Goal: Task Accomplishment & Management: Use online tool/utility

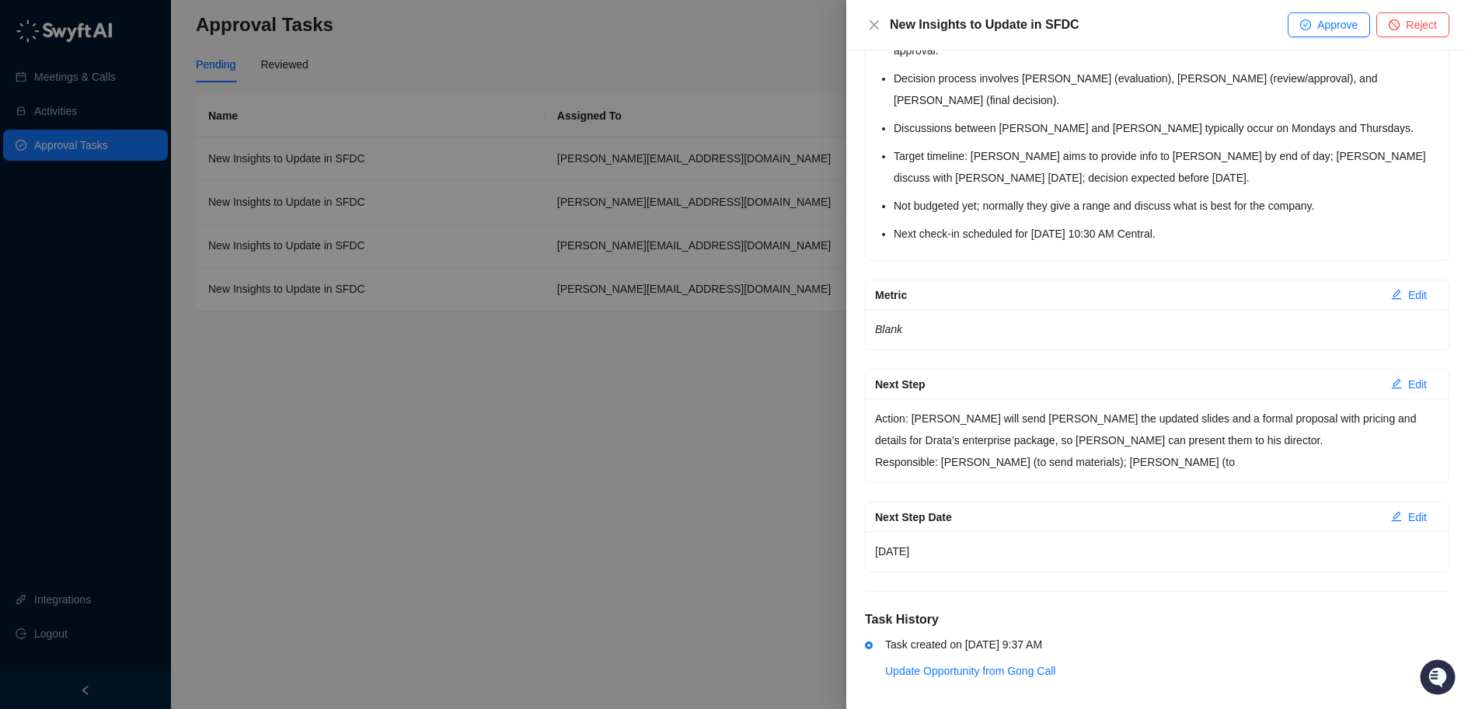
scroll to position [2246, 0]
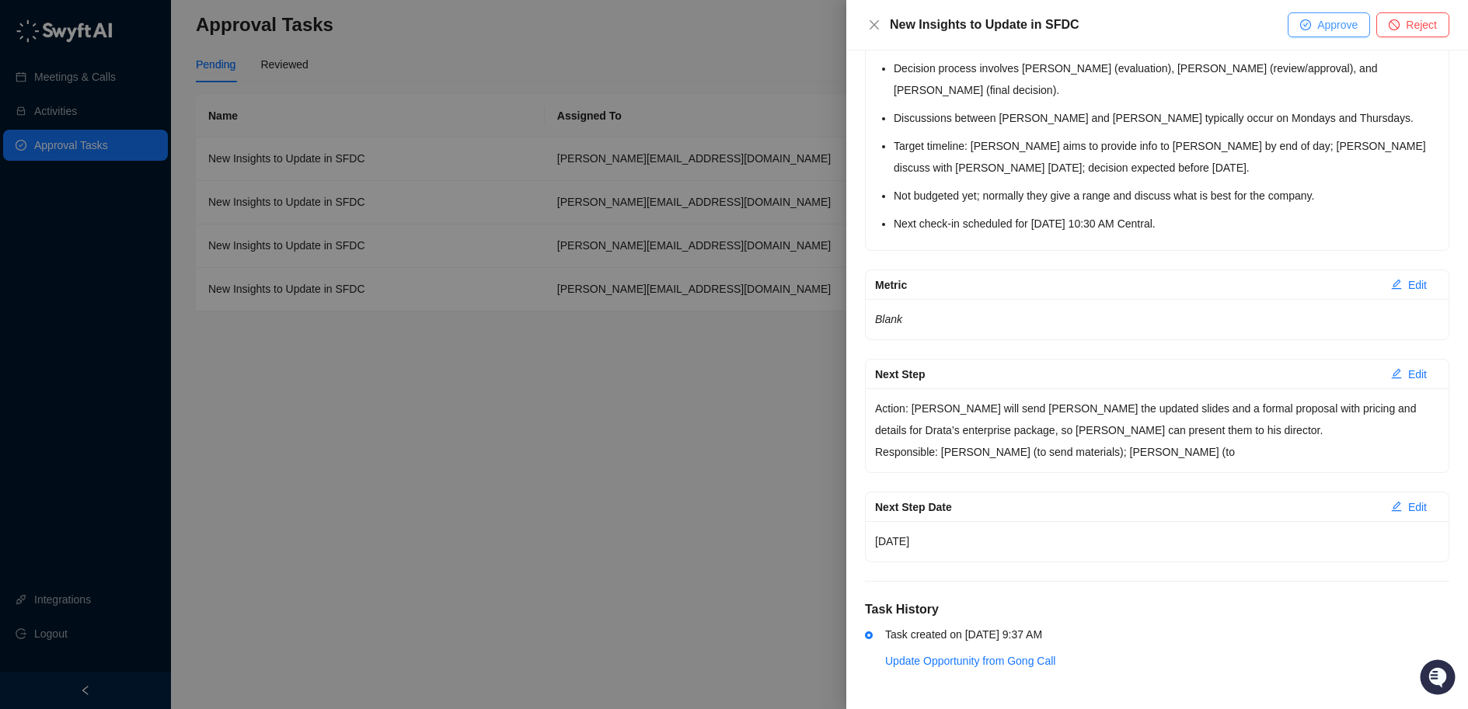
click at [1322, 29] on span "Approve" at bounding box center [1337, 24] width 40 height 17
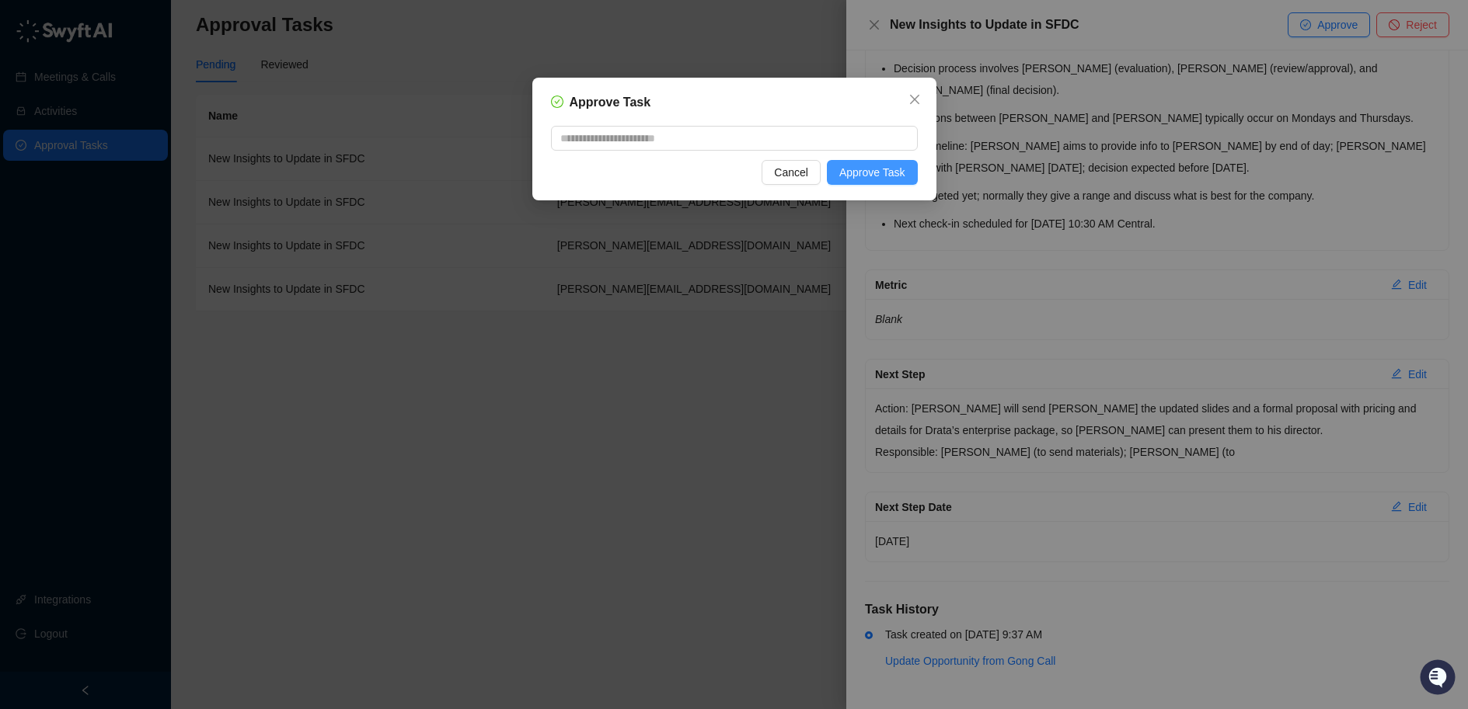
click at [868, 179] on span "Approve Task" at bounding box center [872, 172] width 66 height 17
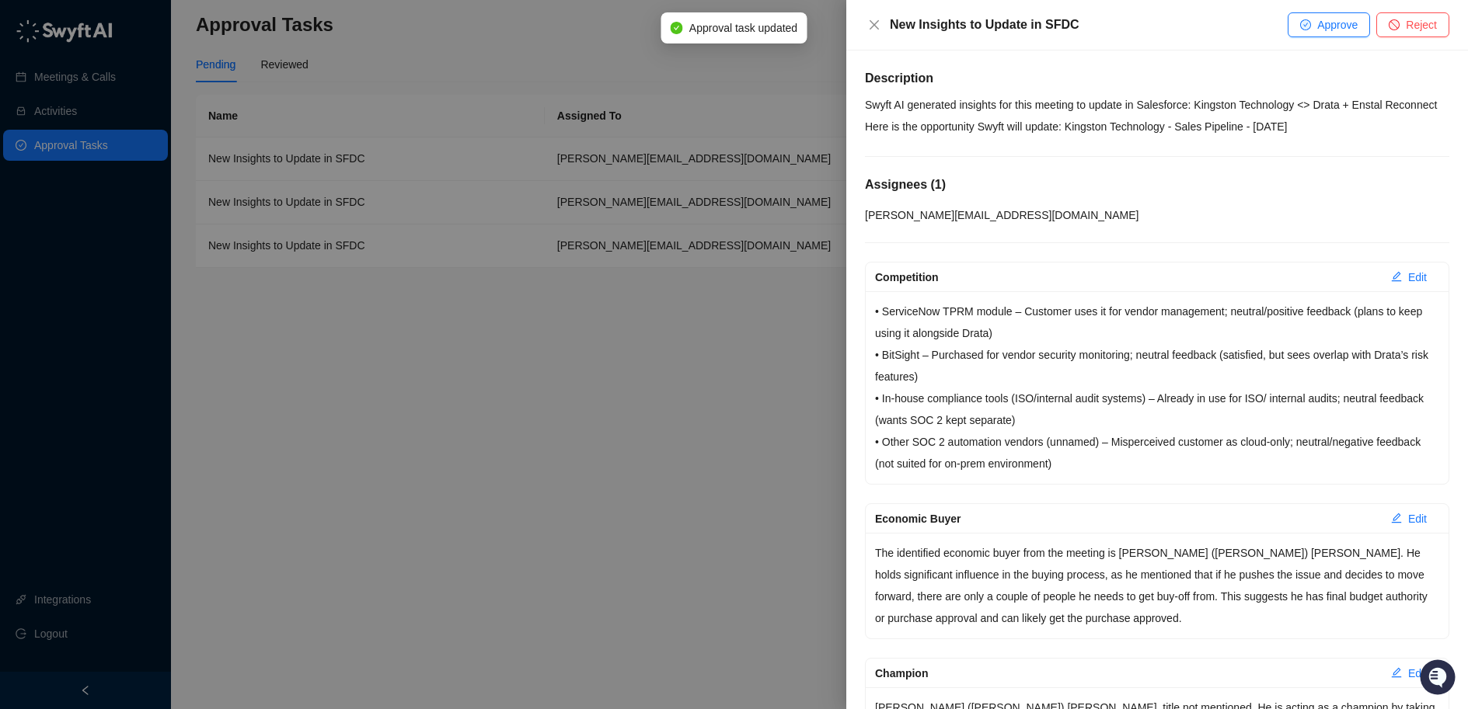
click at [747, 335] on div at bounding box center [734, 354] width 1468 height 709
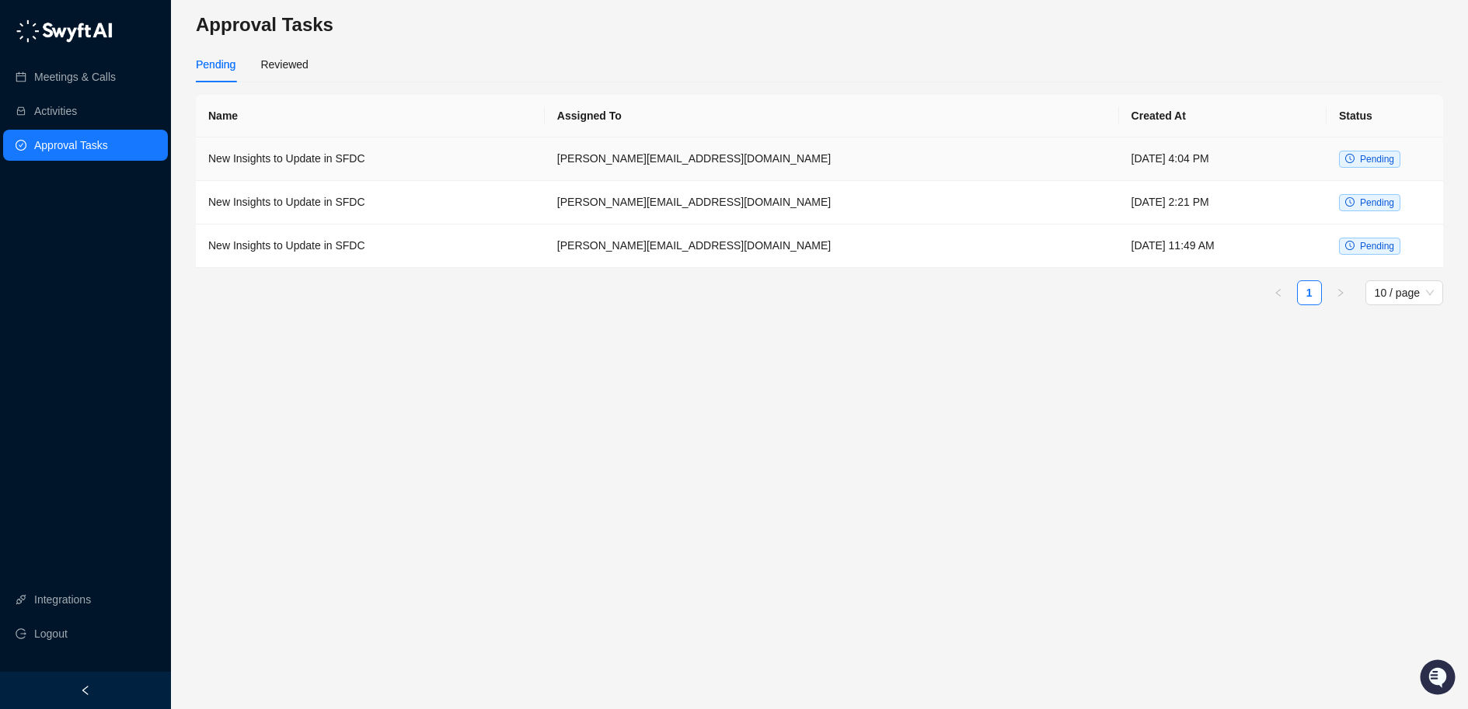
click at [545, 148] on td "New Insights to Update in SFDC" at bounding box center [370, 160] width 349 height 44
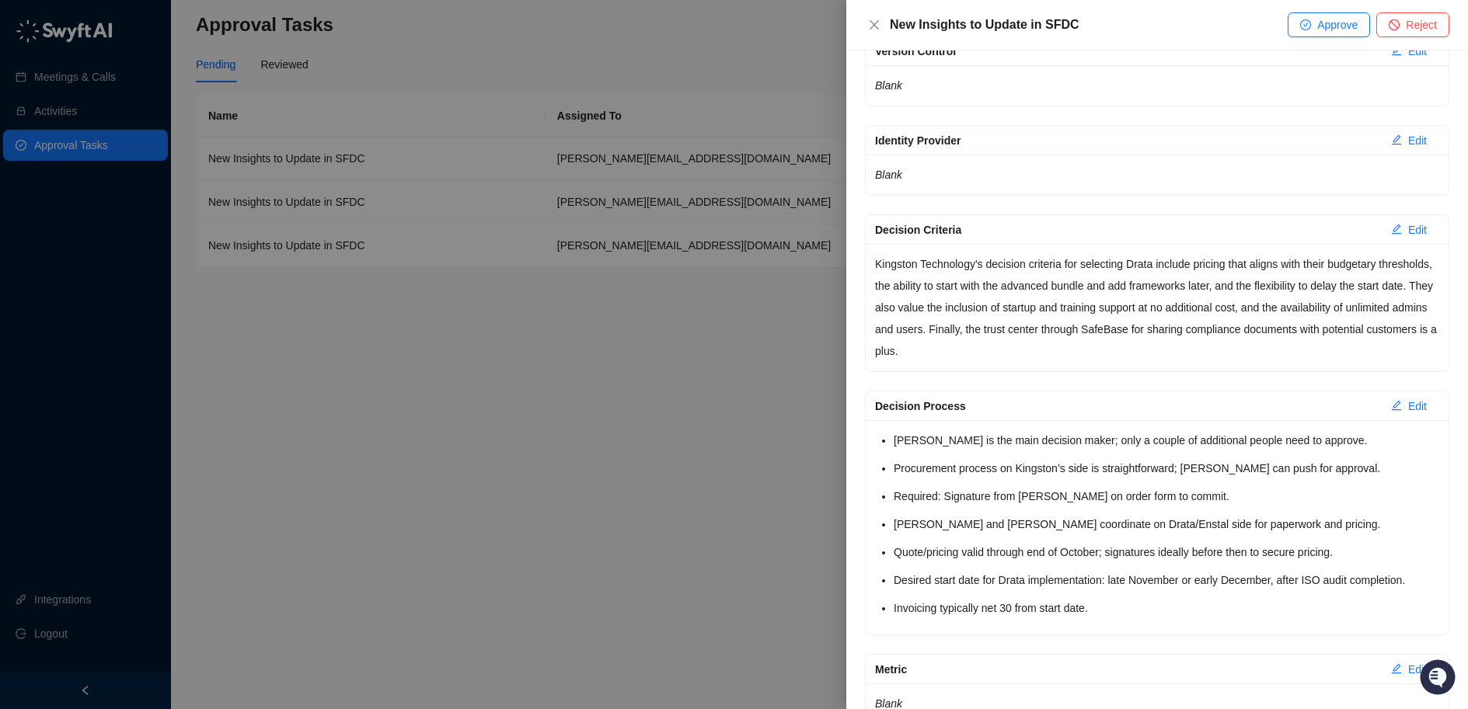
scroll to position [1737, 0]
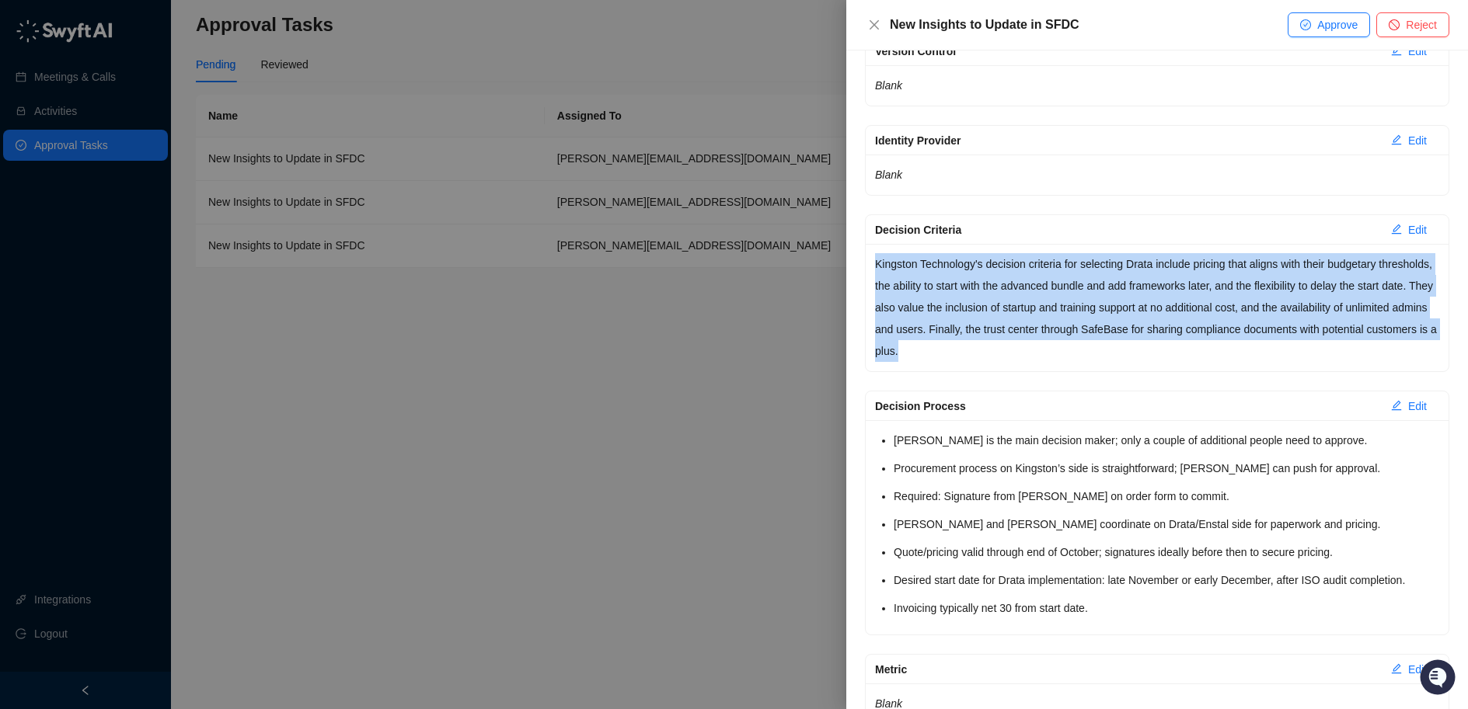
drag, startPoint x: 874, startPoint y: 282, endPoint x: 1147, endPoint y: 375, distance: 288.2
click at [1147, 371] on div "Kingston Technology's decision criteria for selecting Drata include pricing tha…" at bounding box center [1156, 307] width 583 height 127
copy p "Kingston Technology's decision criteria for selecting Drata include pricing tha…"
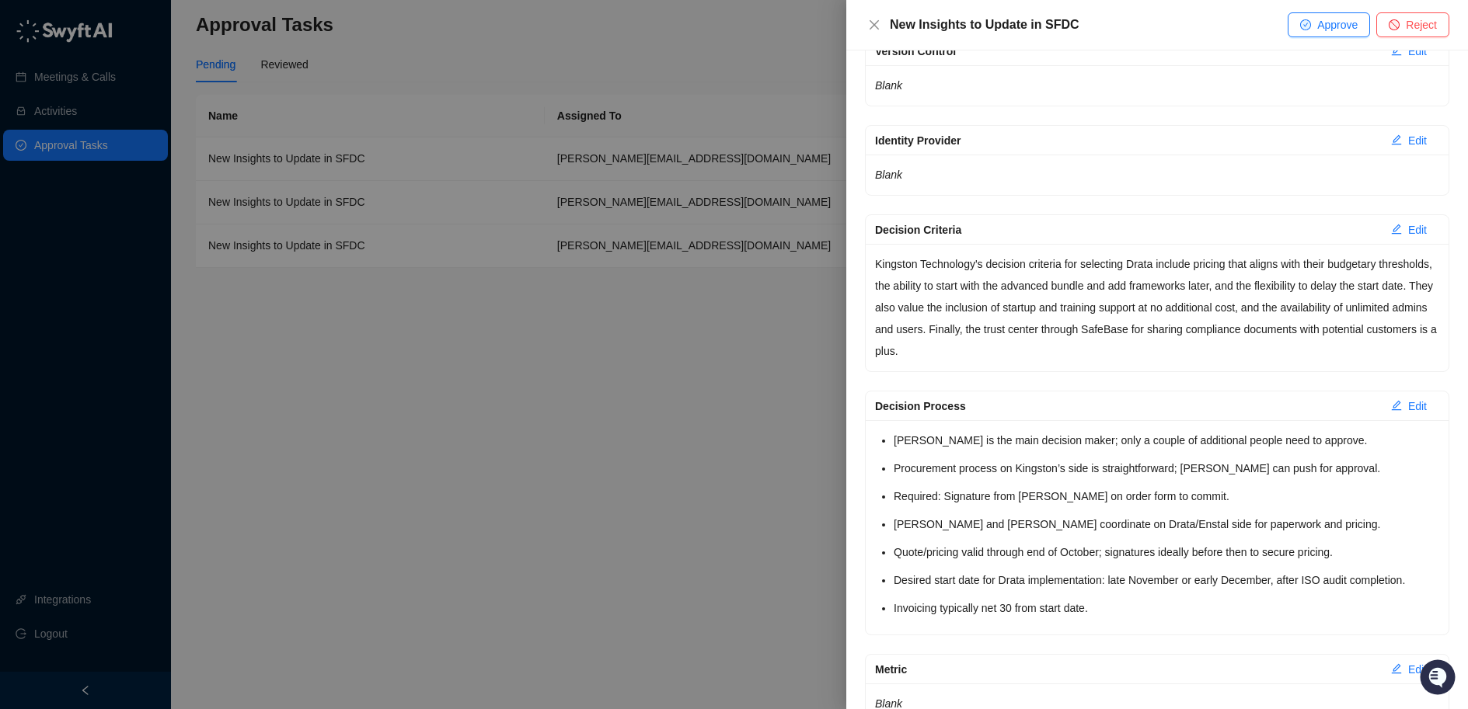
click at [798, 429] on div at bounding box center [734, 354] width 1468 height 709
